Goal: Information Seeking & Learning: Learn about a topic

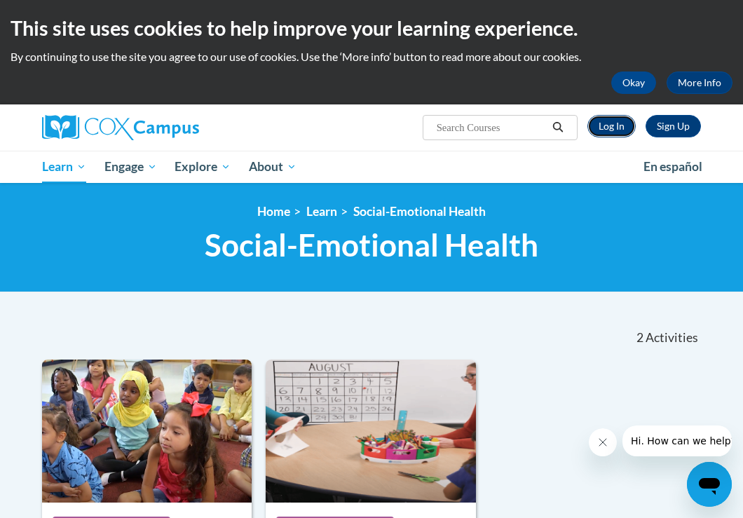
click at [617, 128] on link "Log In" at bounding box center [612, 126] width 48 height 22
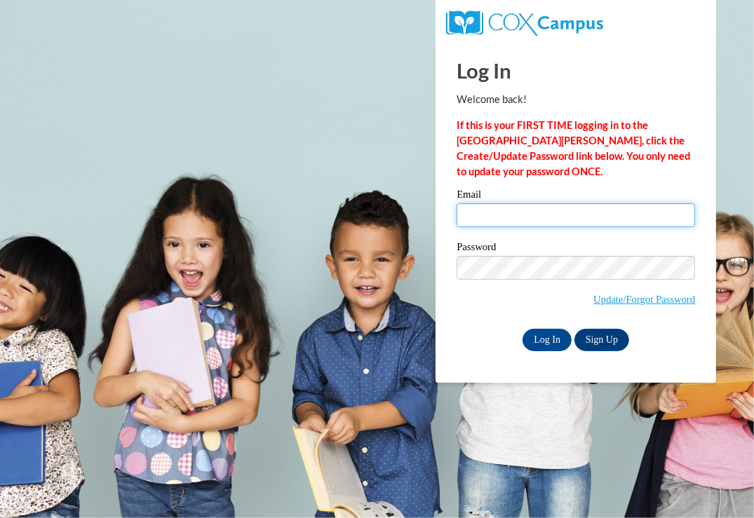
click at [484, 207] on input "Email" at bounding box center [575, 215] width 238 height 24
type input "Annaemarshall20@gmail.com"
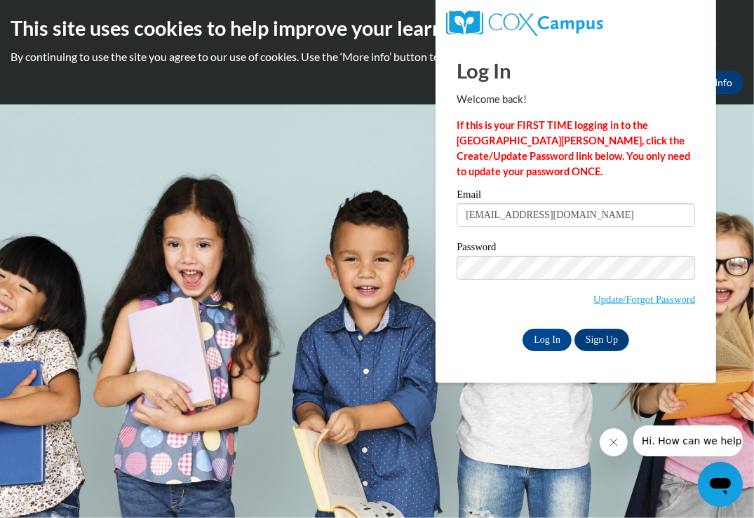
click at [482, 321] on div "Password Update/Forgot Password" at bounding box center [575, 283] width 238 height 83
click at [542, 343] on input "Log In" at bounding box center [546, 340] width 49 height 22
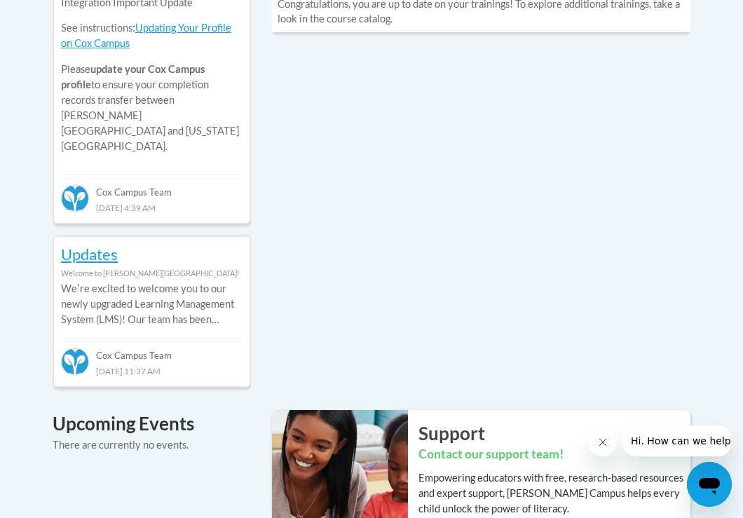
scroll to position [695, 0]
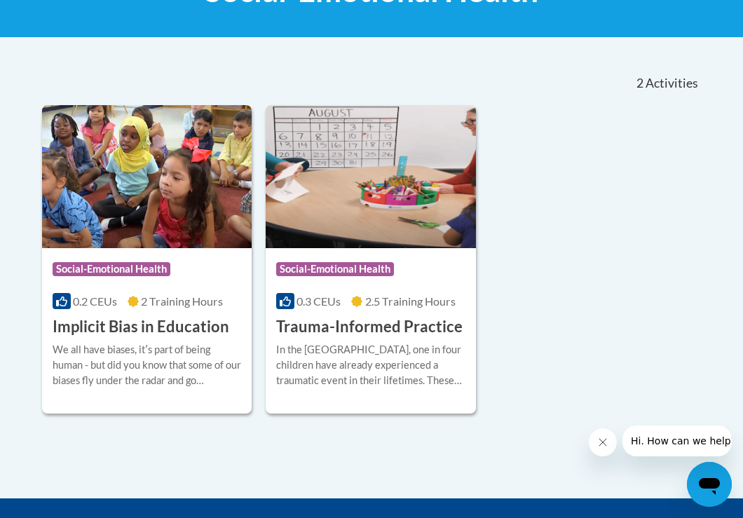
scroll to position [268, 0]
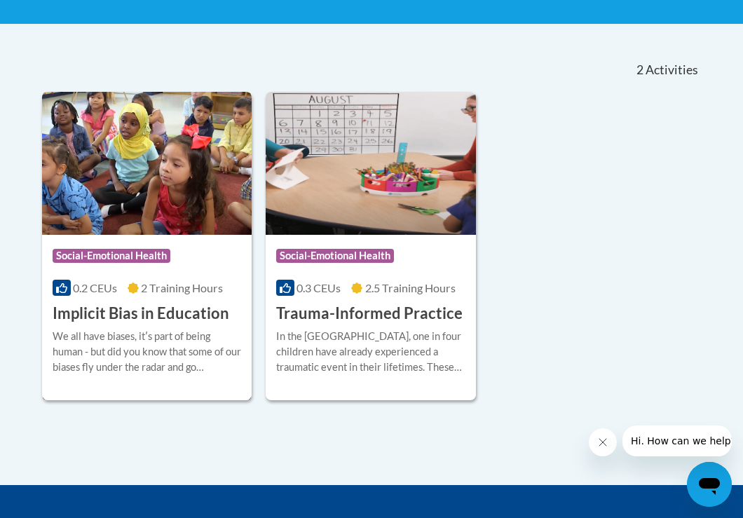
click at [140, 196] on img at bounding box center [147, 163] width 210 height 143
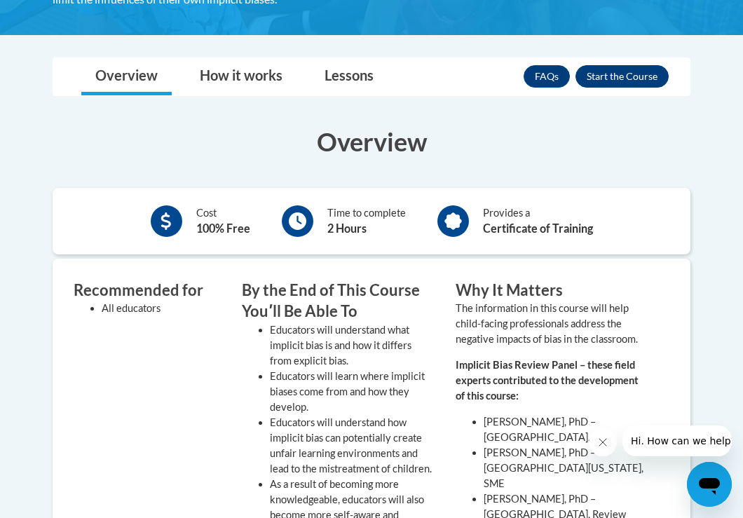
scroll to position [409, 0]
click at [610, 69] on button "Enroll" at bounding box center [622, 76] width 93 height 22
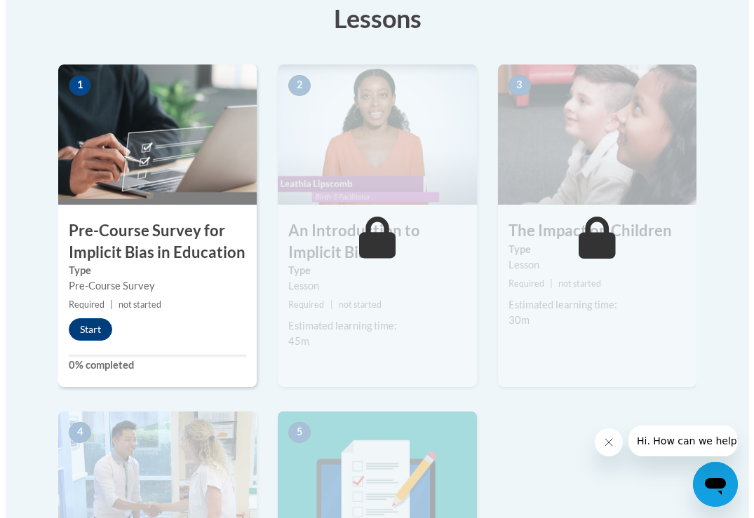
scroll to position [411, 0]
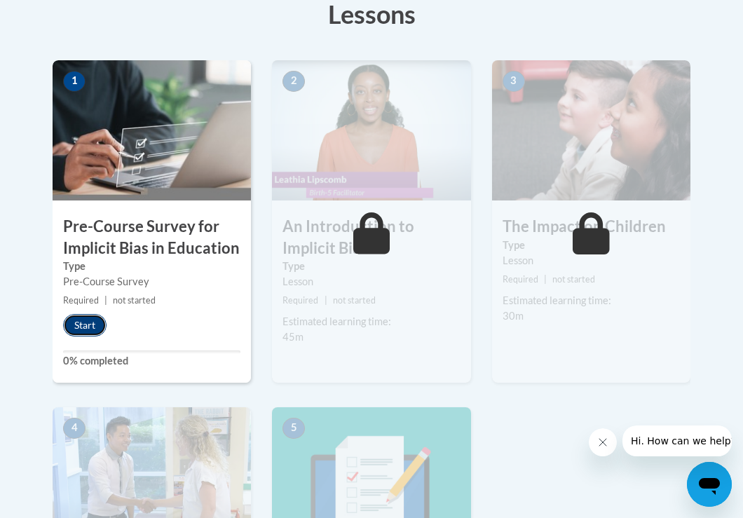
click at [94, 325] on button "Start" at bounding box center [84, 325] width 43 height 22
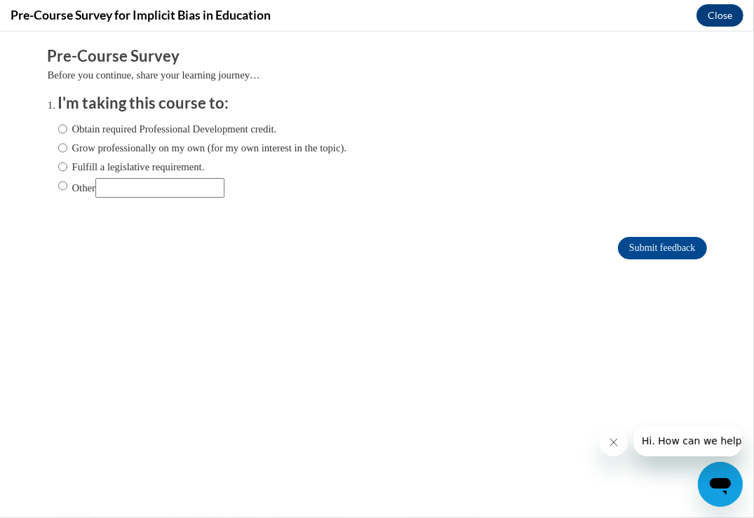
scroll to position [0, 0]
click at [58, 186] on input "Other" at bounding box center [62, 184] width 9 height 15
radio input "true"
click at [146, 188] on input "Other" at bounding box center [159, 187] width 129 height 20
type input "work requirement"
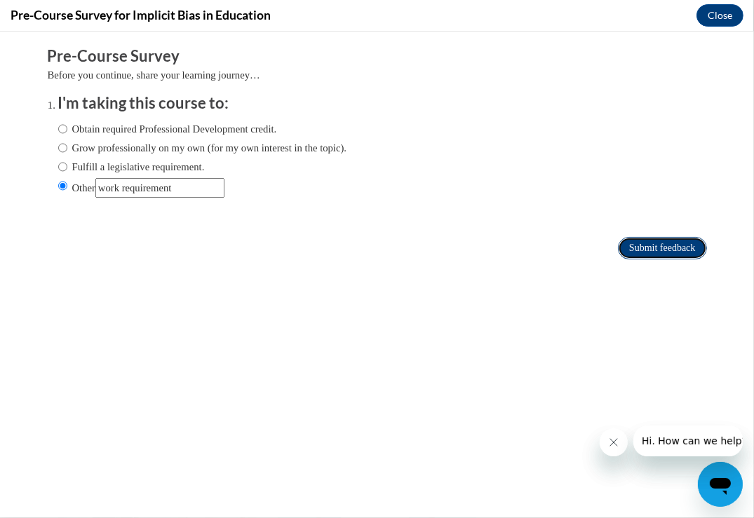
click at [646, 247] on input "Submit feedback" at bounding box center [662, 247] width 88 height 22
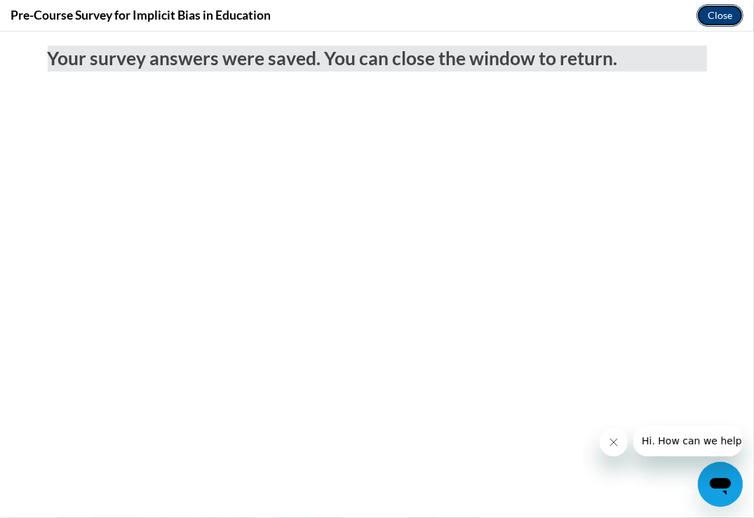
click at [712, 18] on button "Close" at bounding box center [719, 15] width 47 height 22
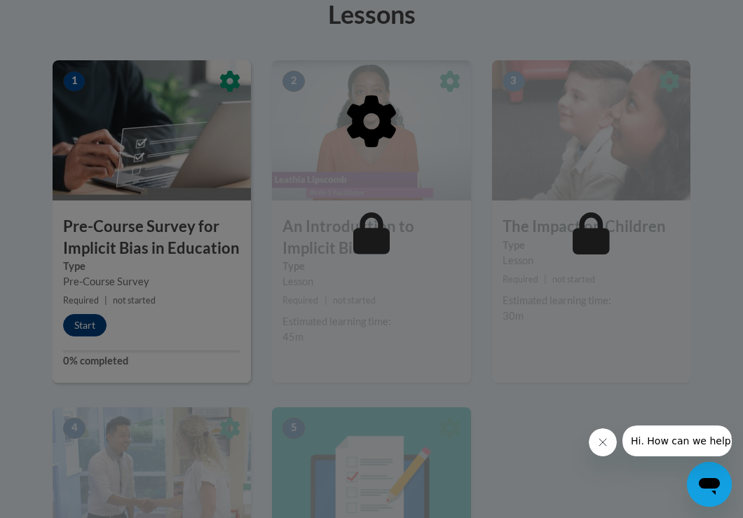
click at [377, 184] on div at bounding box center [372, 193] width 638 height 266
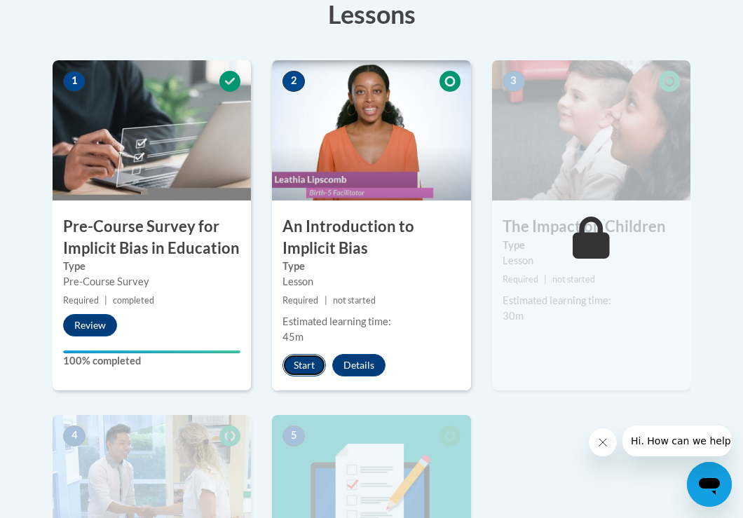
click at [316, 358] on button "Start" at bounding box center [304, 365] width 43 height 22
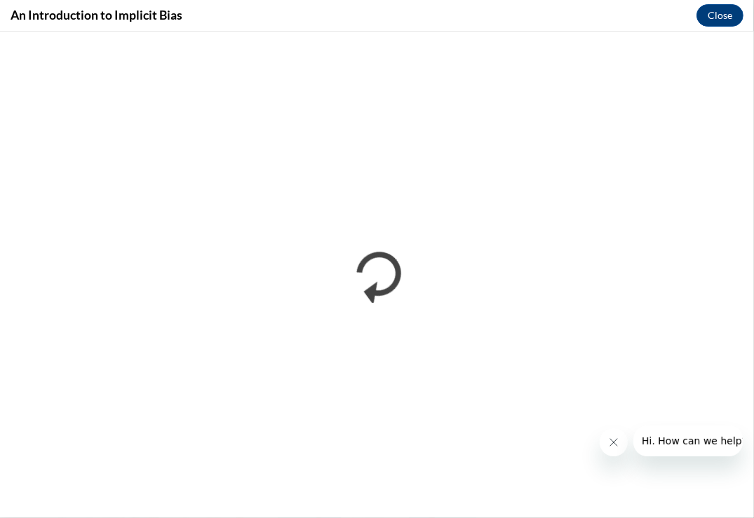
click at [614, 442] on icon "Close message from company" at bounding box center [612, 441] width 11 height 11
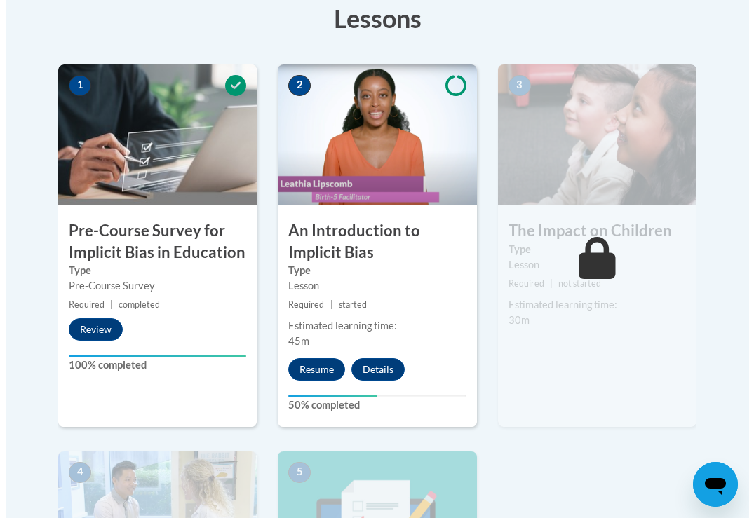
scroll to position [421, 0]
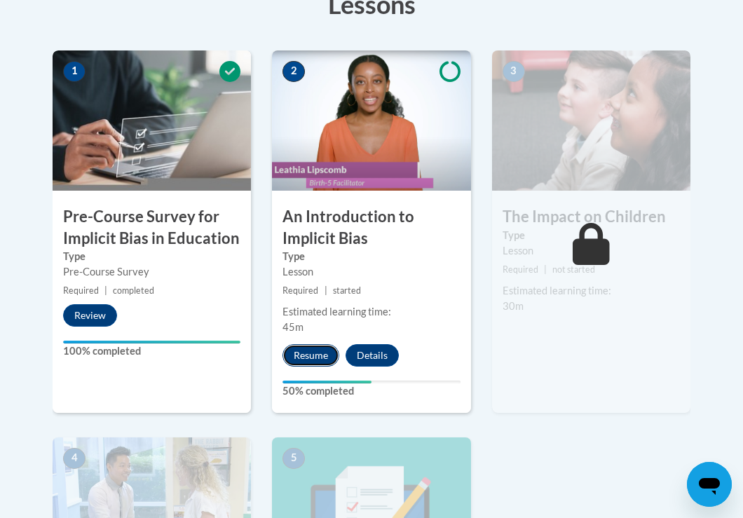
click at [313, 357] on button "Resume" at bounding box center [311, 355] width 57 height 22
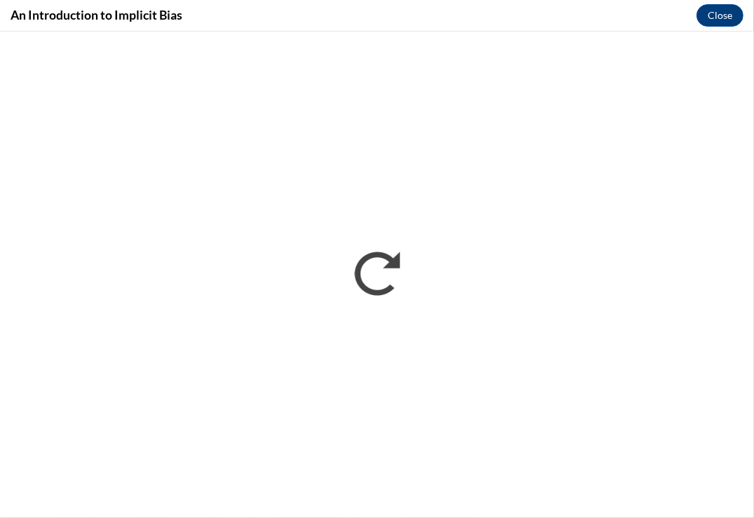
scroll to position [0, 0]
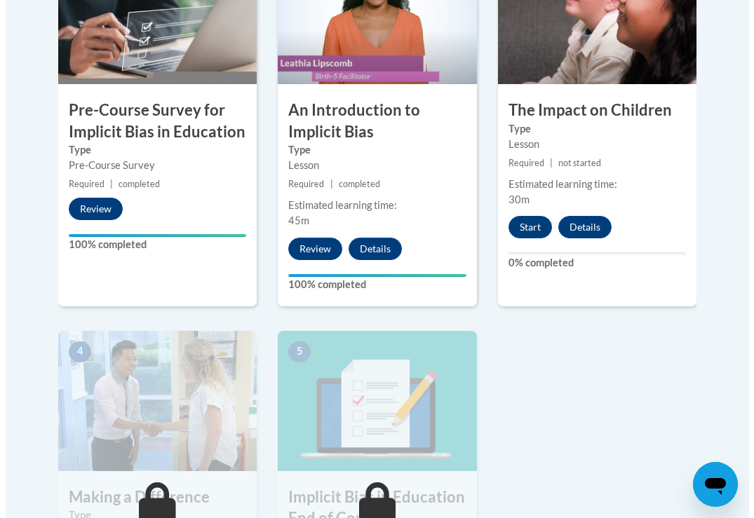
scroll to position [527, 0]
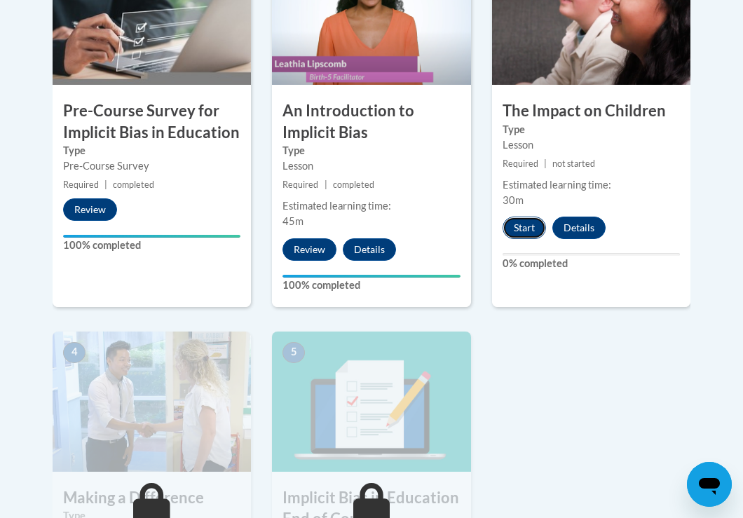
click at [524, 224] on button "Start" at bounding box center [524, 228] width 43 height 22
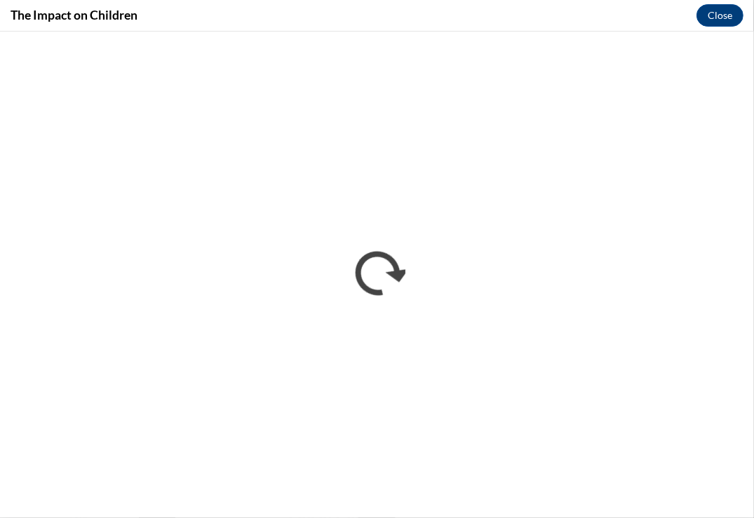
scroll to position [0, 0]
